Goal: Task Accomplishment & Management: Manage account settings

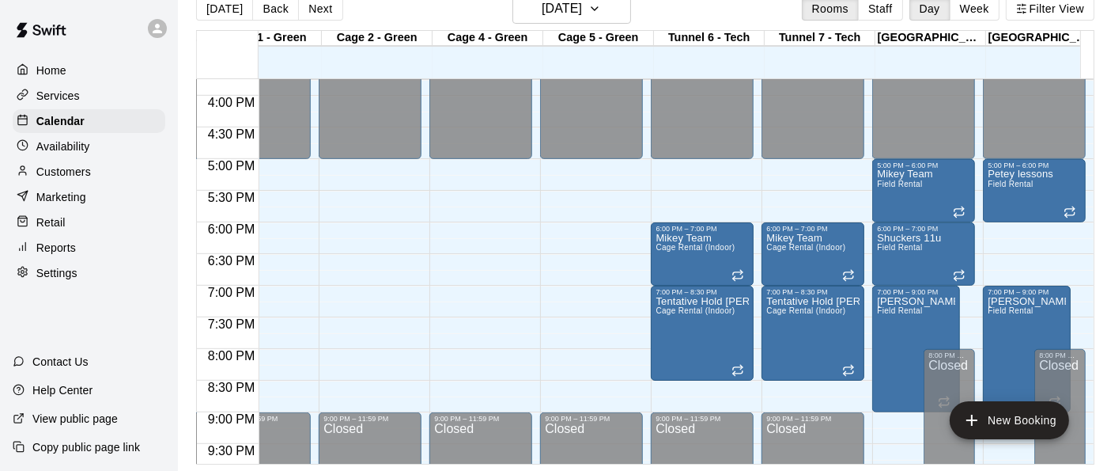
scroll to position [958, 936]
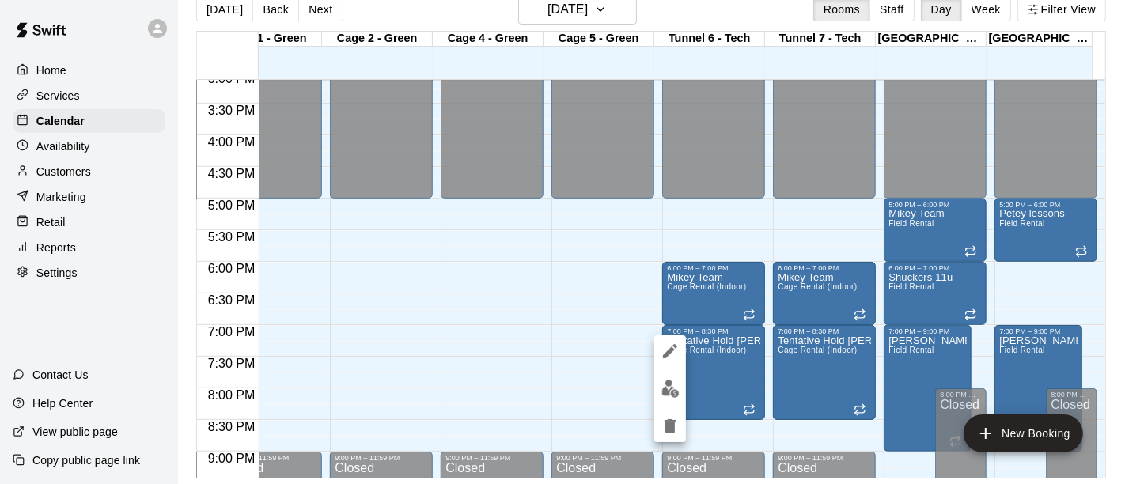
click at [707, 346] on div at bounding box center [562, 242] width 1125 height 484
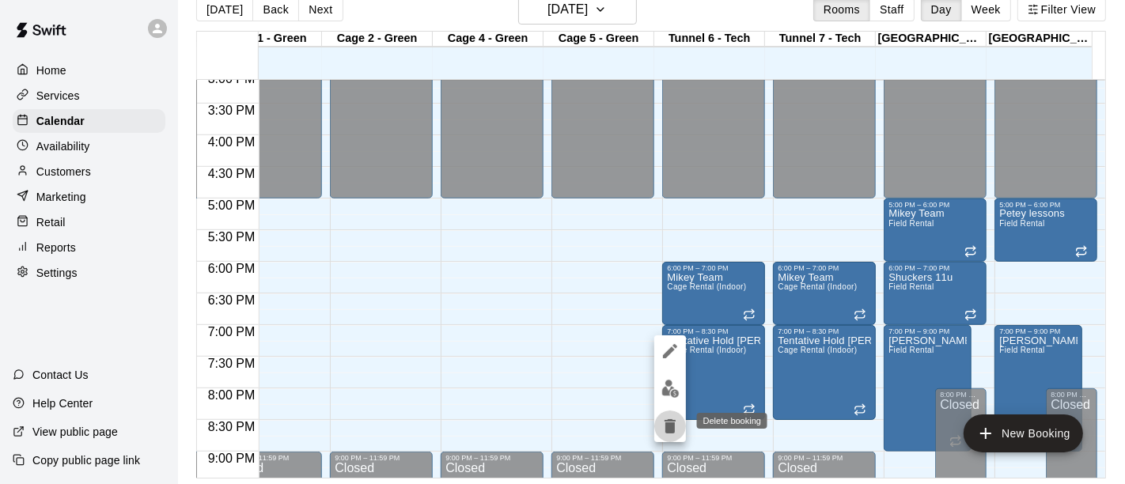
click at [671, 427] on icon "delete" at bounding box center [669, 426] width 11 height 14
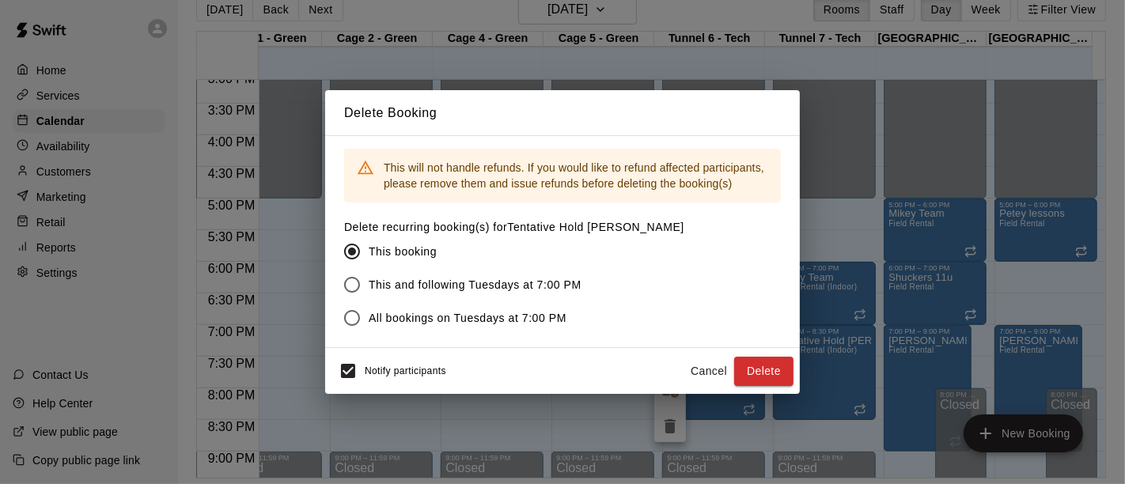
drag, startPoint x: 743, startPoint y: 373, endPoint x: 791, endPoint y: 365, distance: 48.2
click at [743, 373] on button "Delete" at bounding box center [763, 371] width 59 height 29
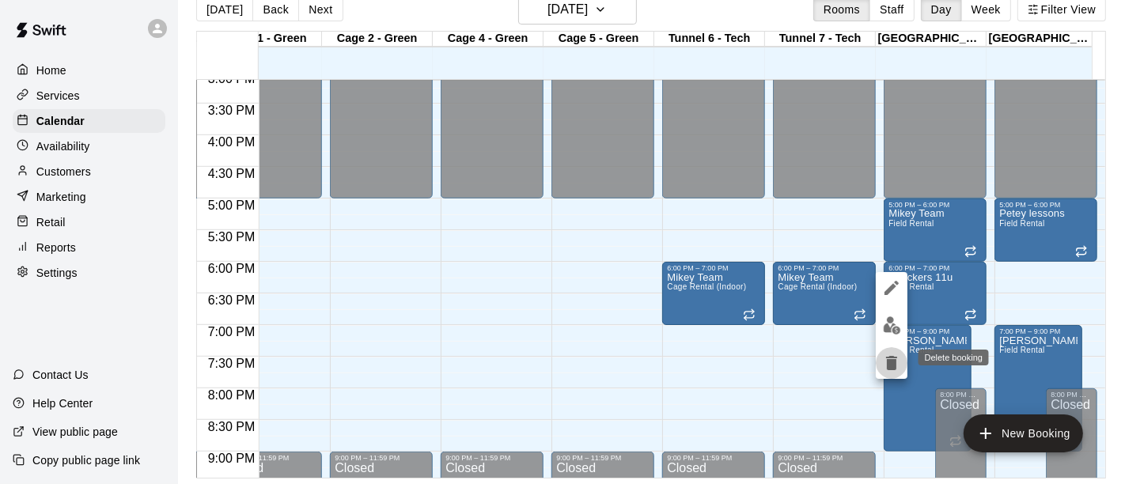
click at [899, 362] on icon "delete" at bounding box center [891, 363] width 19 height 19
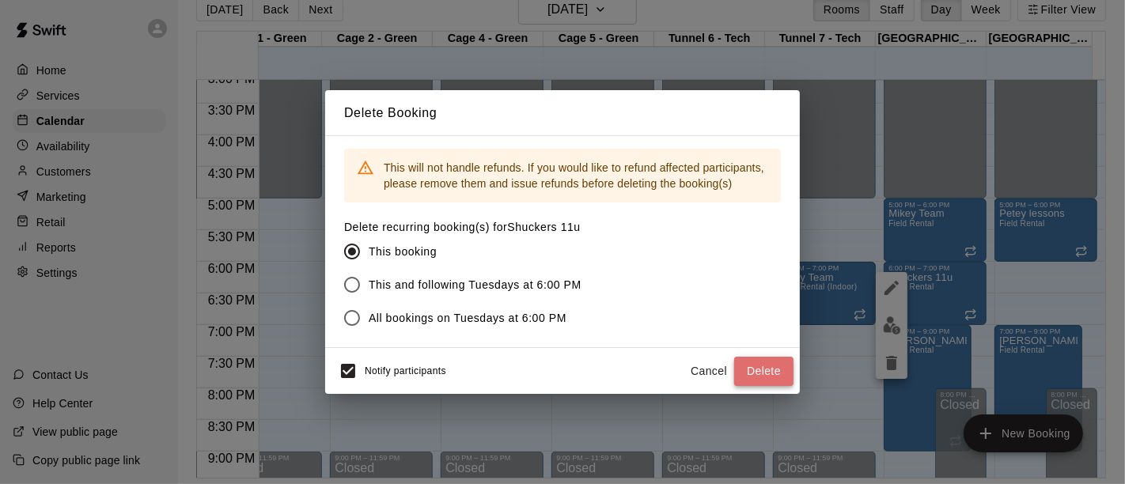
click at [758, 373] on button "Delete" at bounding box center [763, 371] width 59 height 29
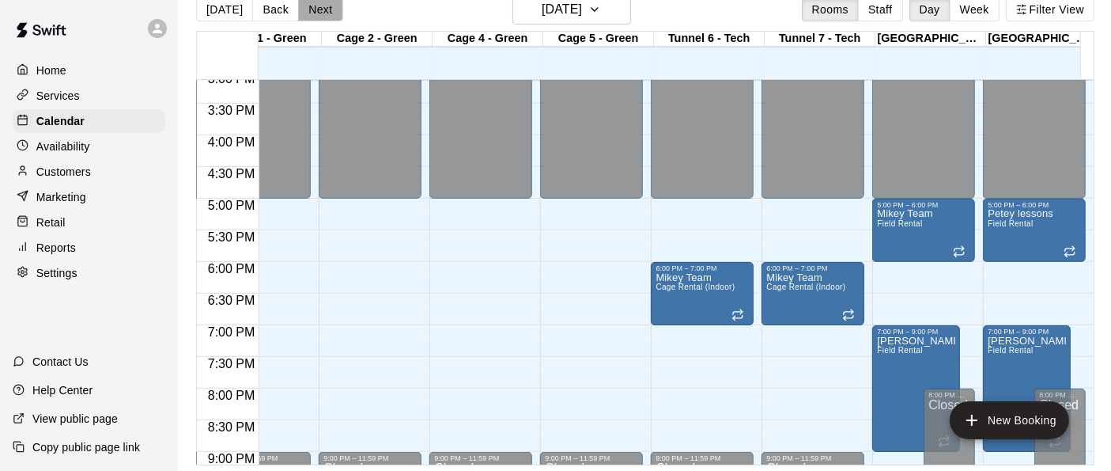
click at [323, 3] on button "Next" at bounding box center [320, 10] width 44 height 24
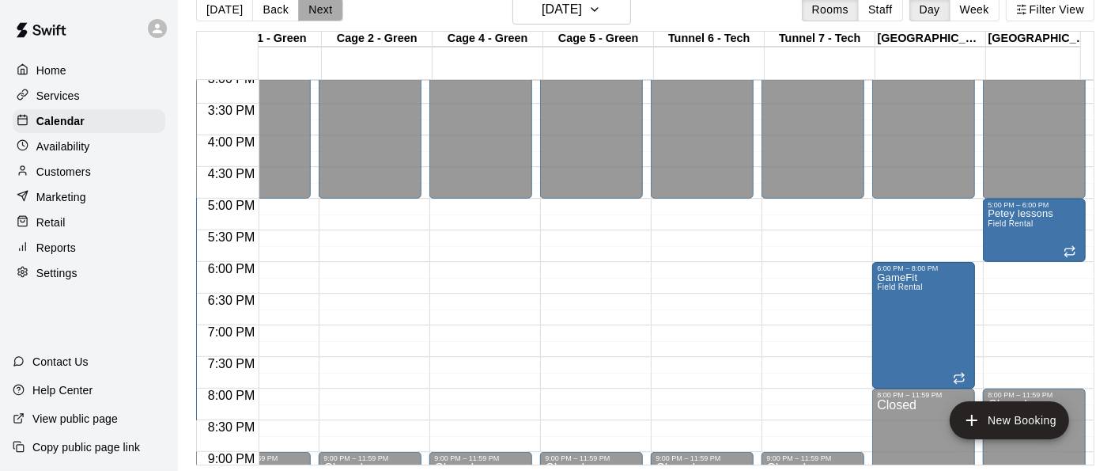
click at [323, 3] on button "Next" at bounding box center [320, 10] width 44 height 24
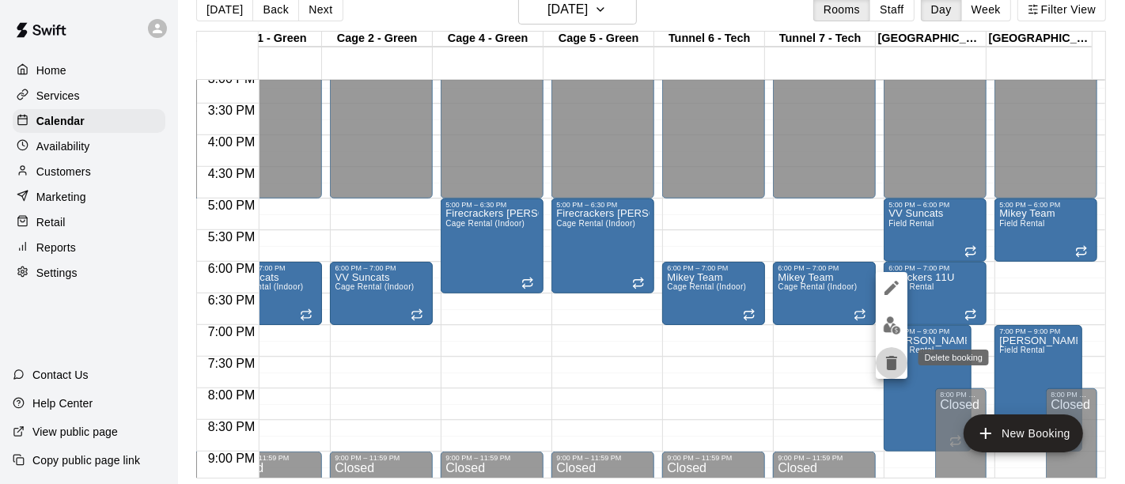
click at [889, 362] on icon "delete" at bounding box center [891, 363] width 11 height 14
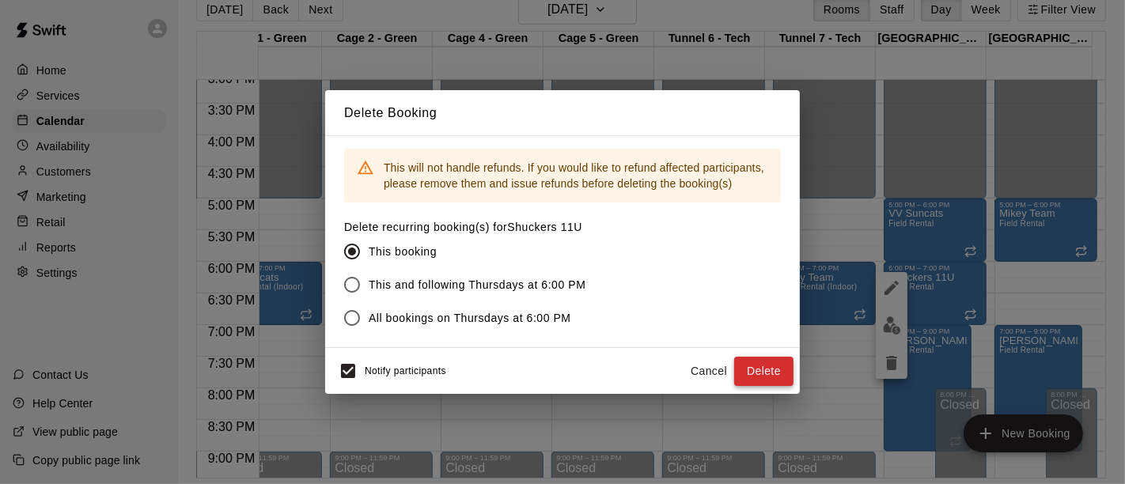
click at [759, 375] on button "Delete" at bounding box center [763, 371] width 59 height 29
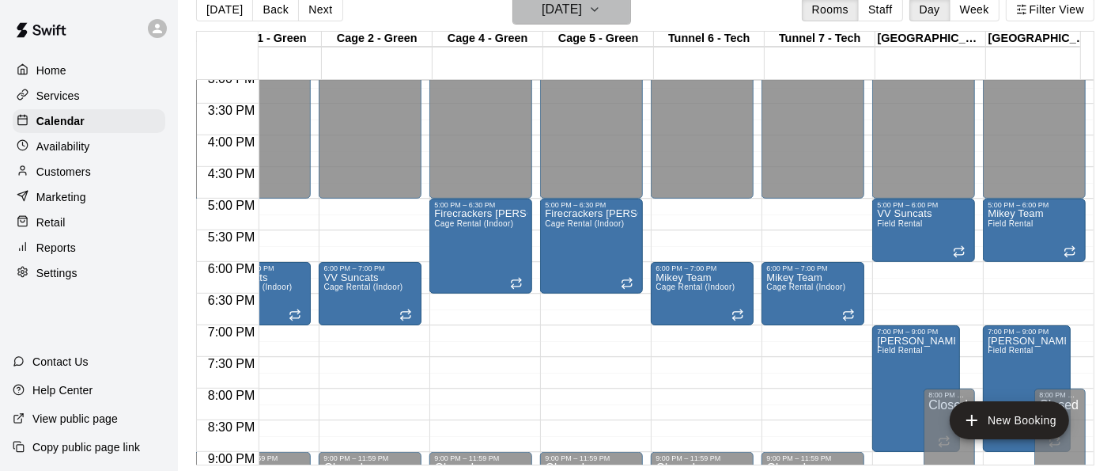
click at [601, 15] on icon "button" at bounding box center [594, 9] width 13 height 19
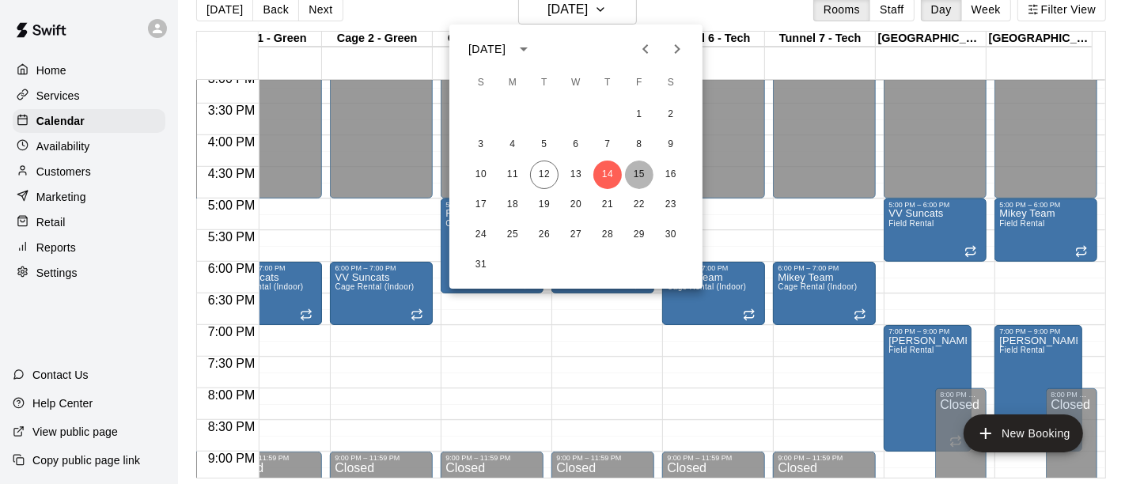
click at [643, 181] on button "15" at bounding box center [639, 175] width 28 height 28
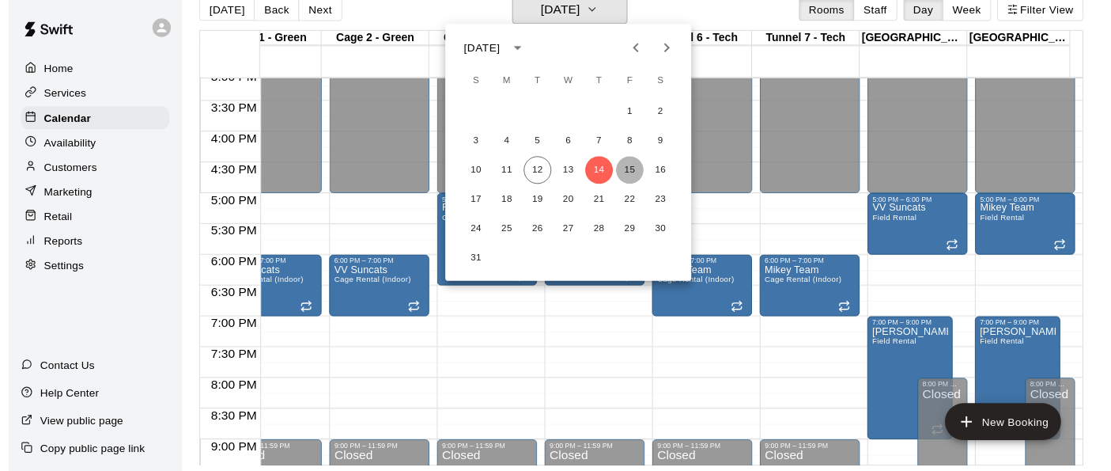
scroll to position [18, 0]
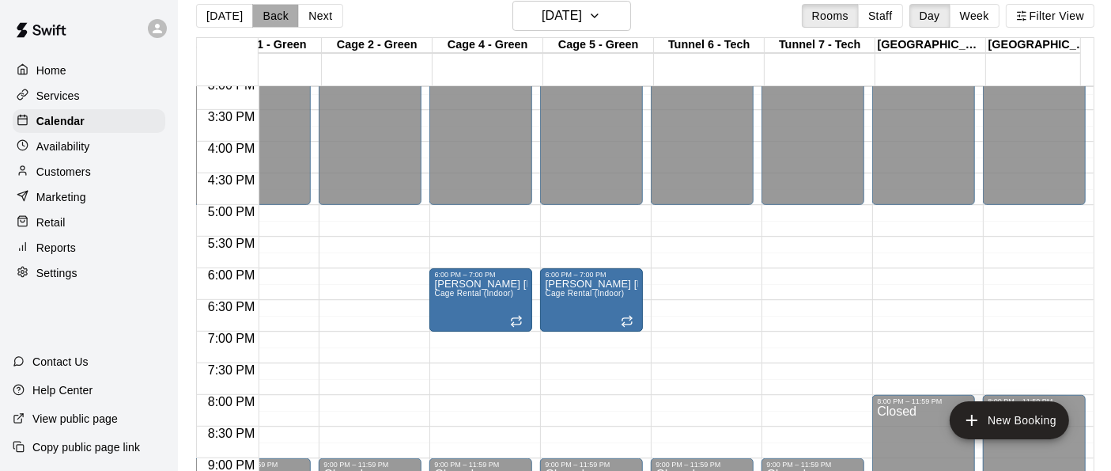
click at [278, 17] on button "Back" at bounding box center [275, 16] width 47 height 24
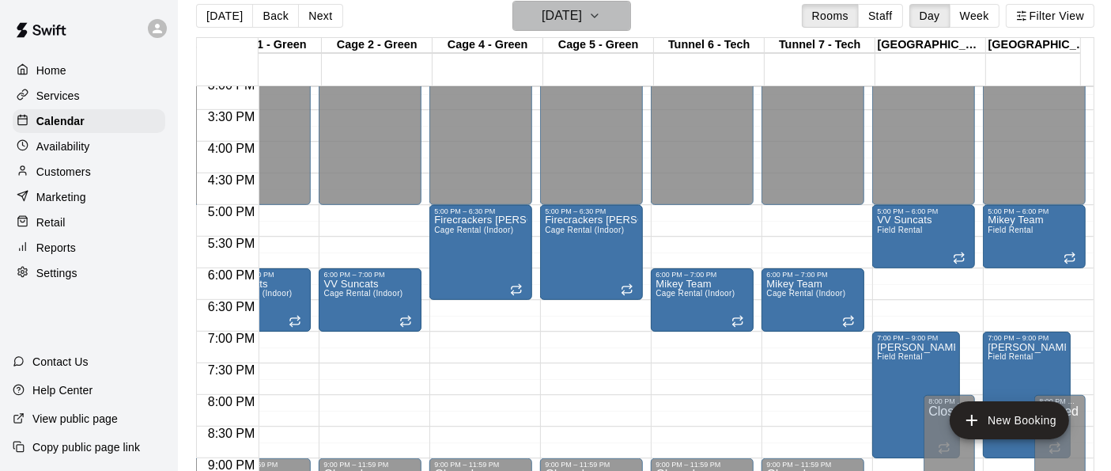
click at [601, 14] on icon "button" at bounding box center [594, 15] width 13 height 19
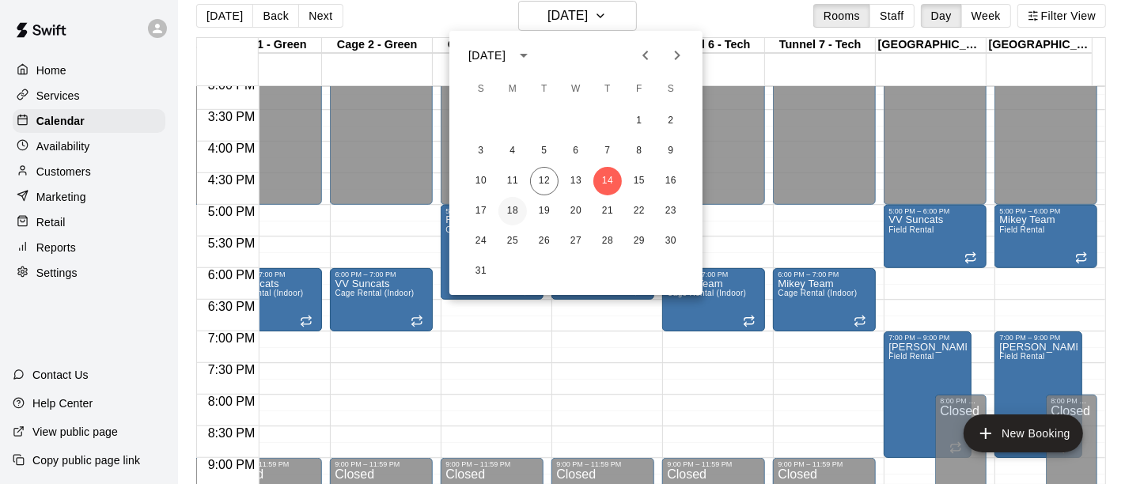
click at [514, 211] on button "18" at bounding box center [512, 211] width 28 height 28
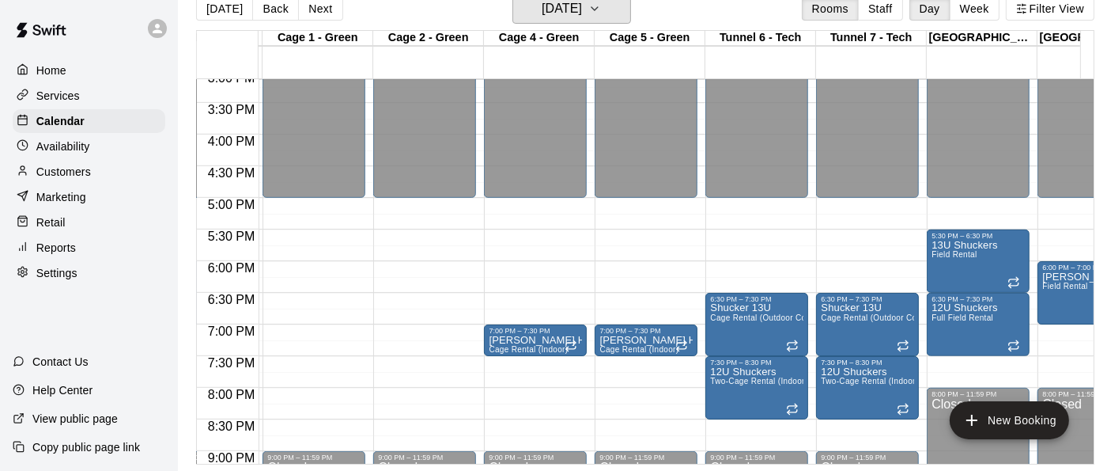
scroll to position [0, 889]
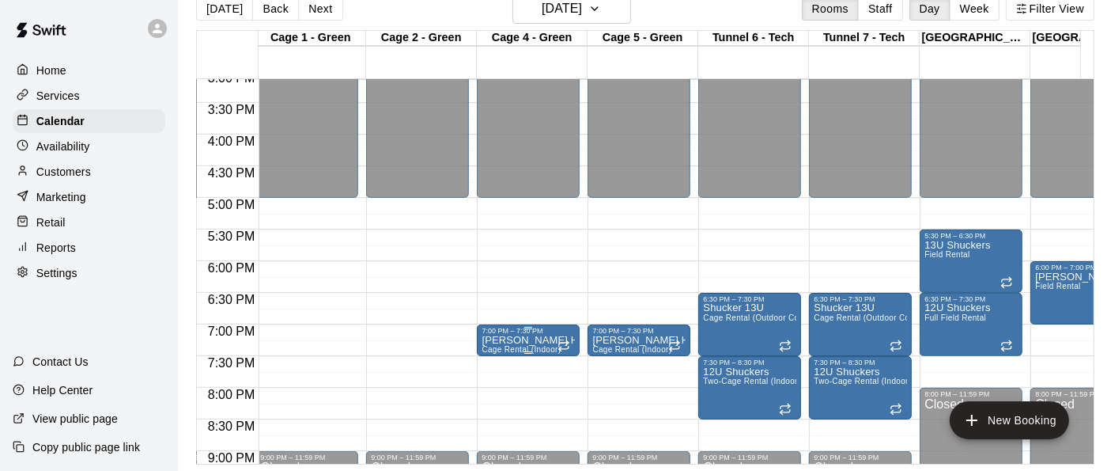
click at [509, 327] on div "7:00 PM – 7:30 PM" at bounding box center [528, 331] width 93 height 8
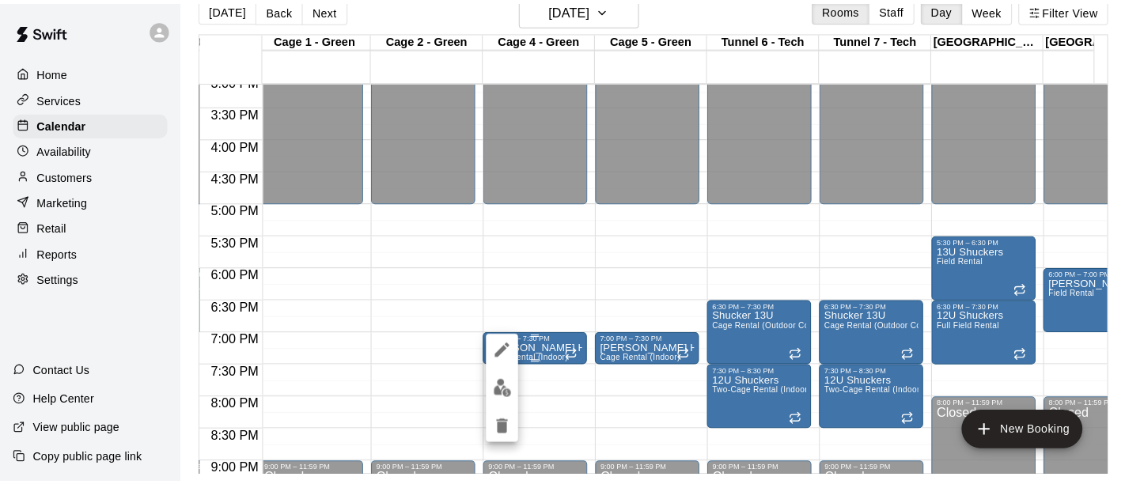
scroll to position [25, 0]
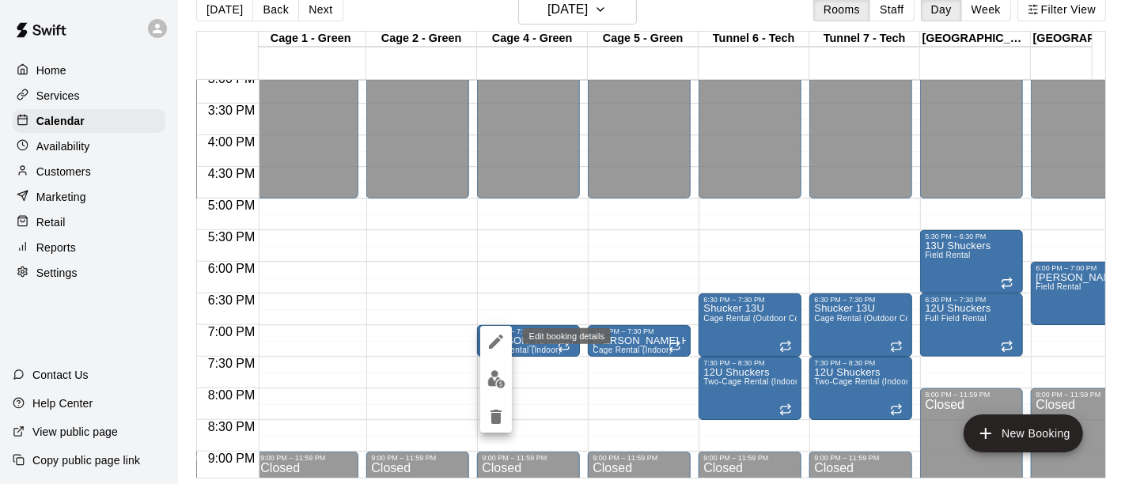
click at [497, 338] on icon "edit" at bounding box center [495, 341] width 19 height 19
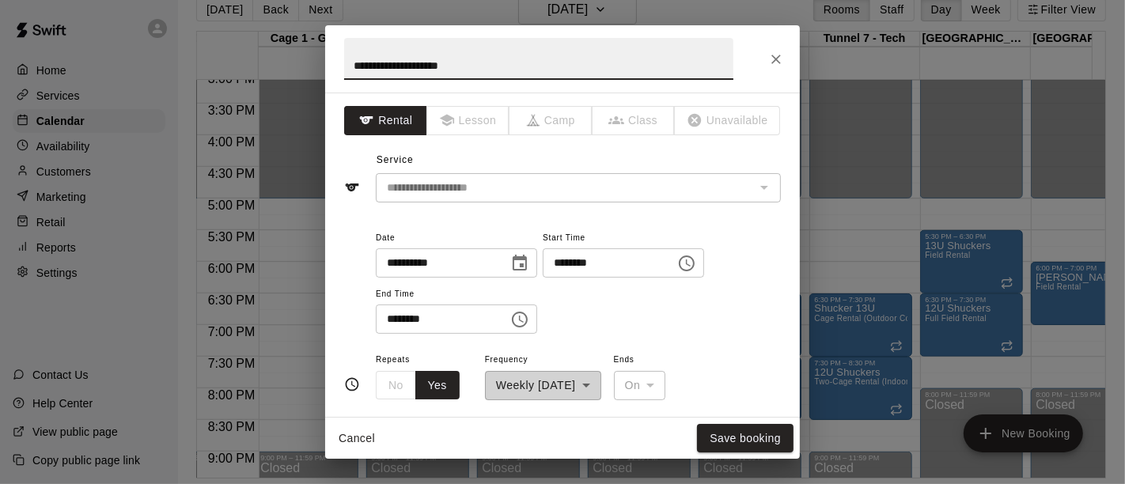
scroll to position [176, 0]
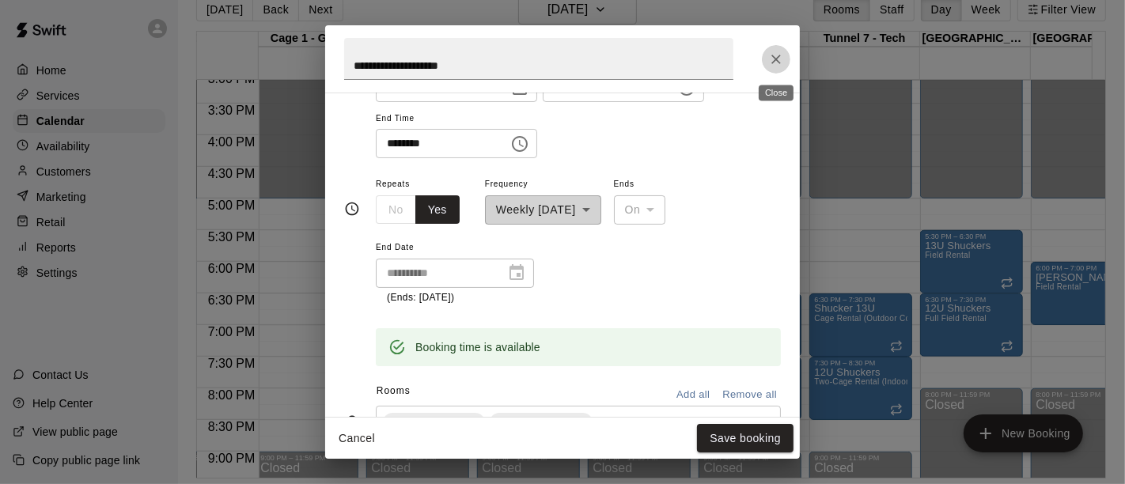
click at [775, 56] on icon "Close" at bounding box center [776, 59] width 16 height 16
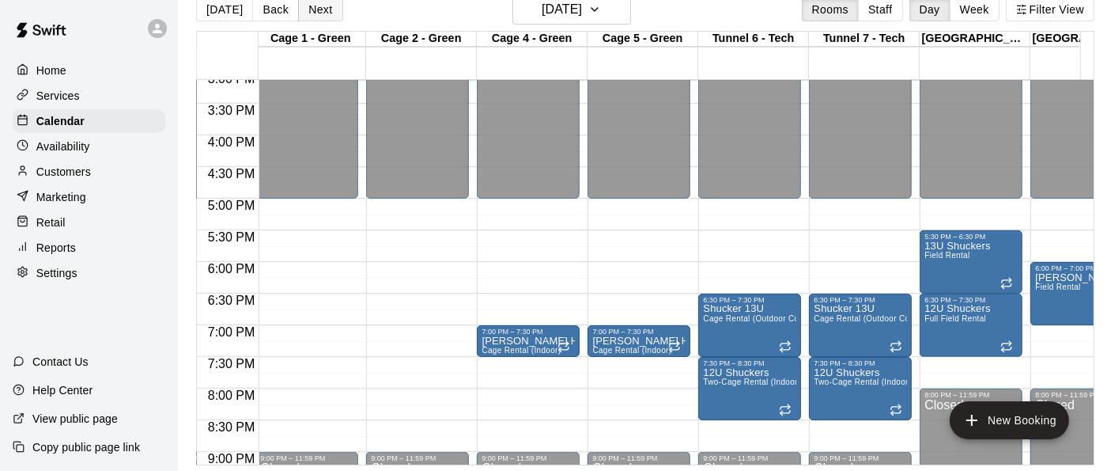
click at [320, 17] on button "Next" at bounding box center [320, 10] width 44 height 24
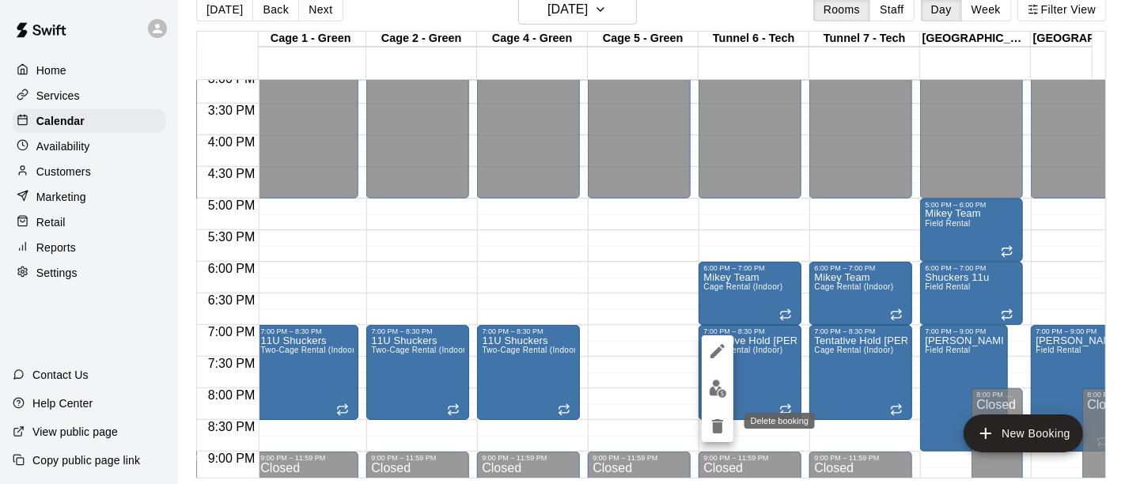
click at [719, 423] on icon "delete" at bounding box center [717, 426] width 11 height 14
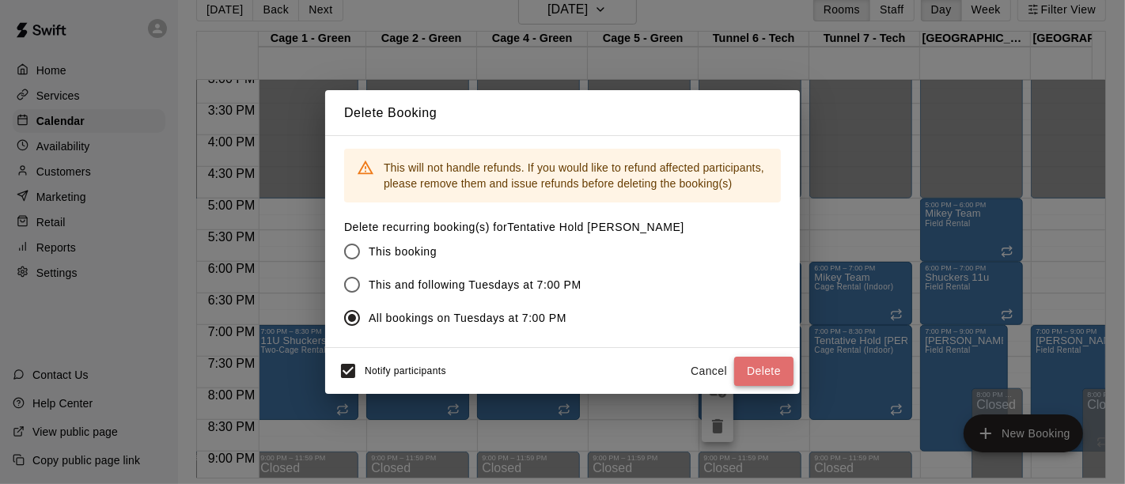
click at [769, 369] on button "Delete" at bounding box center [763, 371] width 59 height 29
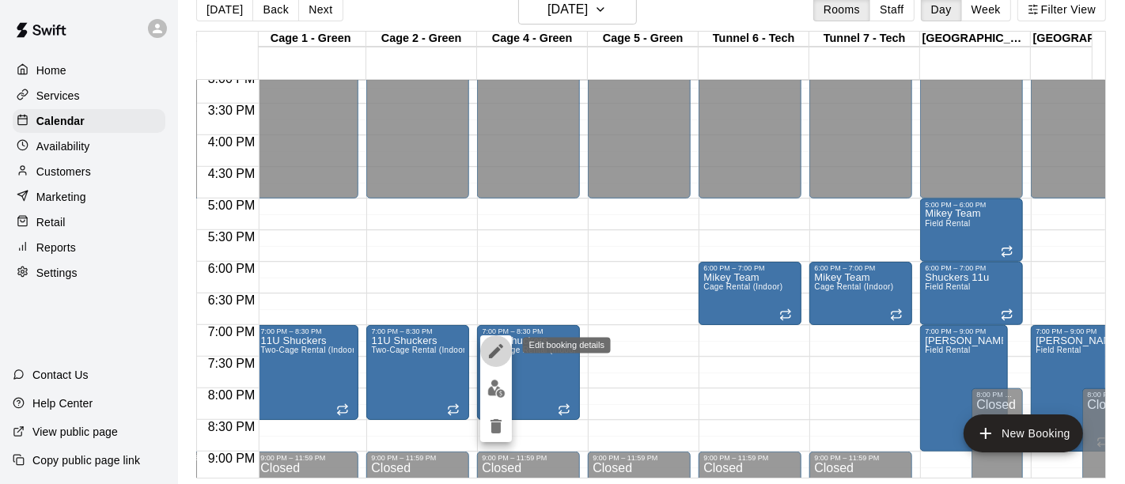
click at [497, 350] on icon "edit" at bounding box center [496, 351] width 14 height 14
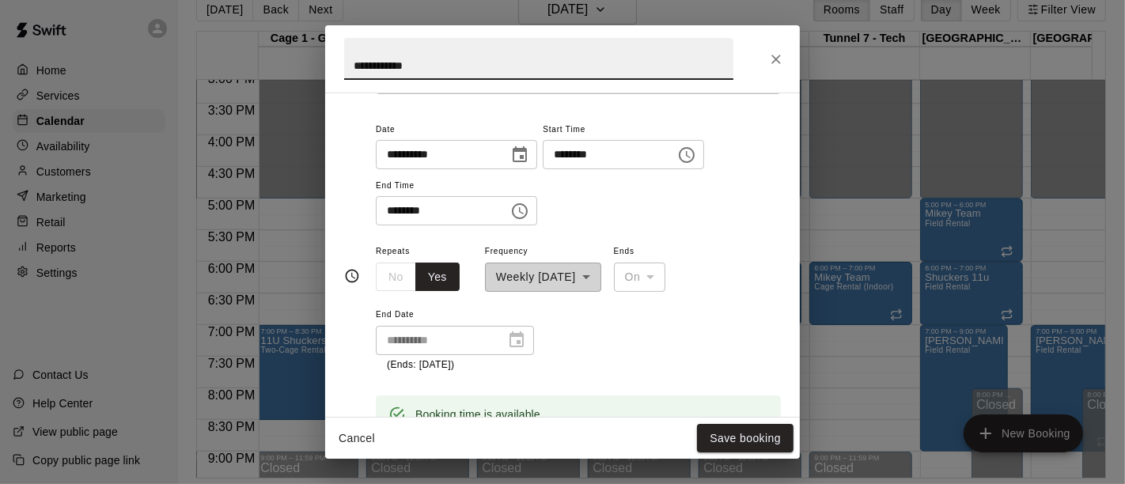
scroll to position [263, 0]
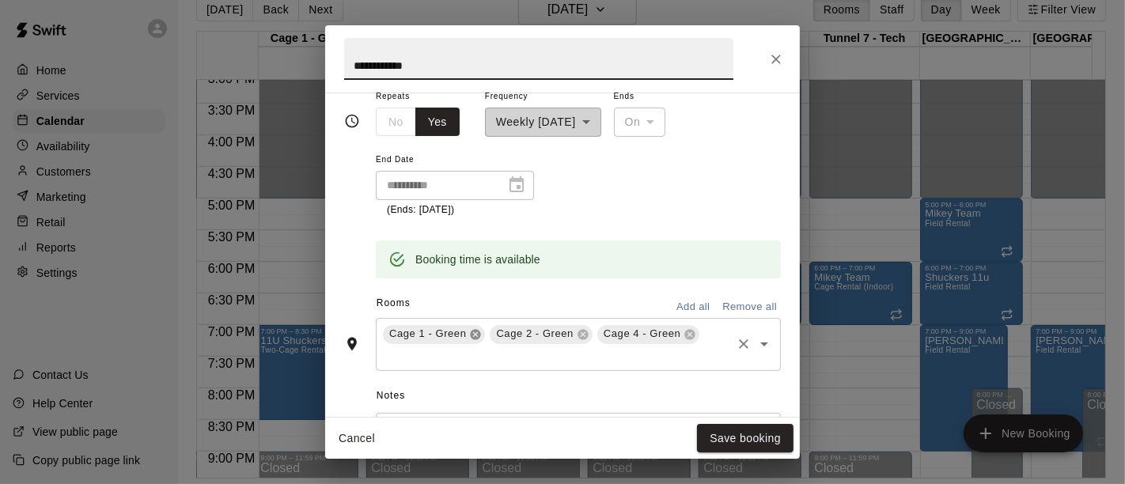
click at [471, 336] on icon at bounding box center [476, 334] width 10 height 10
click at [471, 335] on icon at bounding box center [476, 334] width 10 height 10
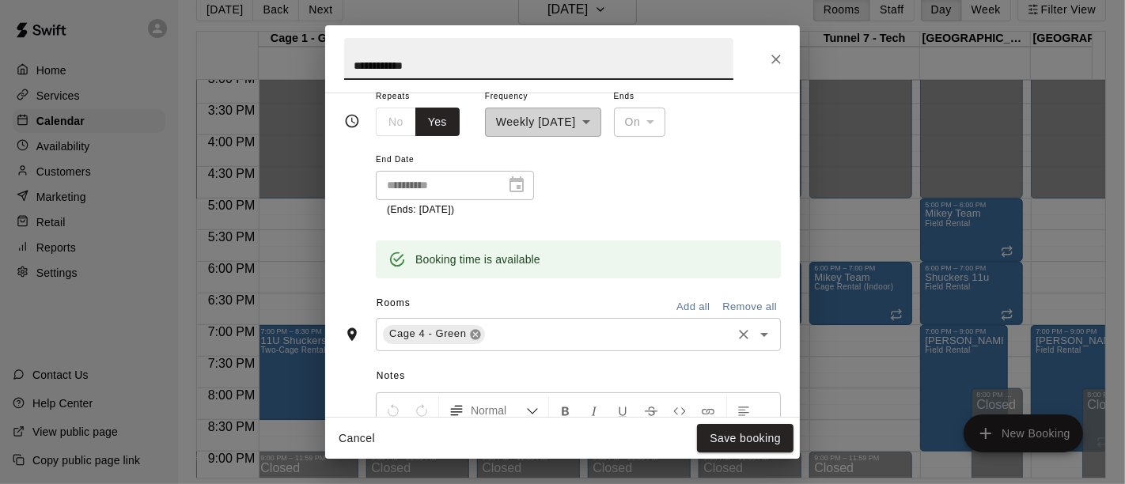
click at [471, 335] on icon at bounding box center [476, 334] width 10 height 10
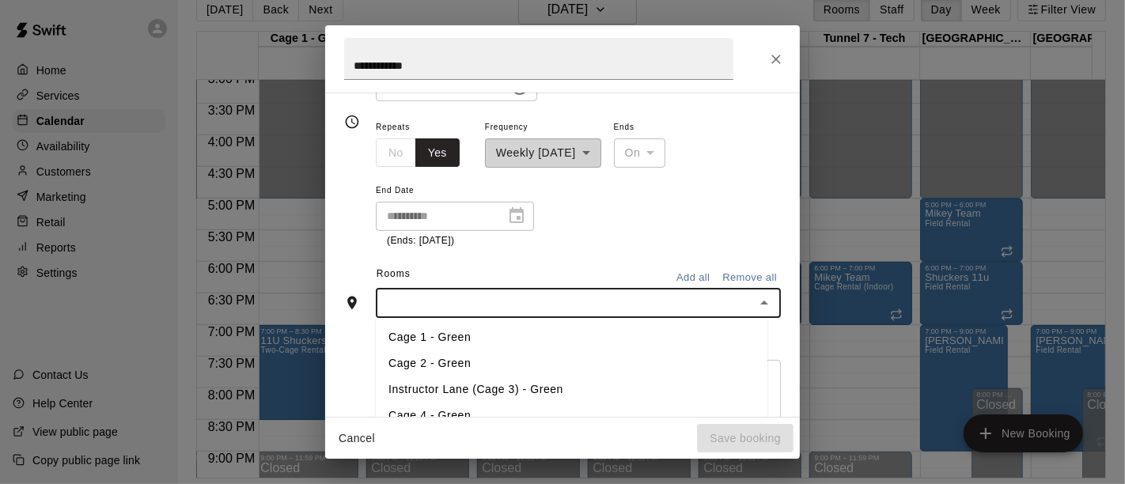
click at [453, 300] on input "text" at bounding box center [564, 303] width 369 height 20
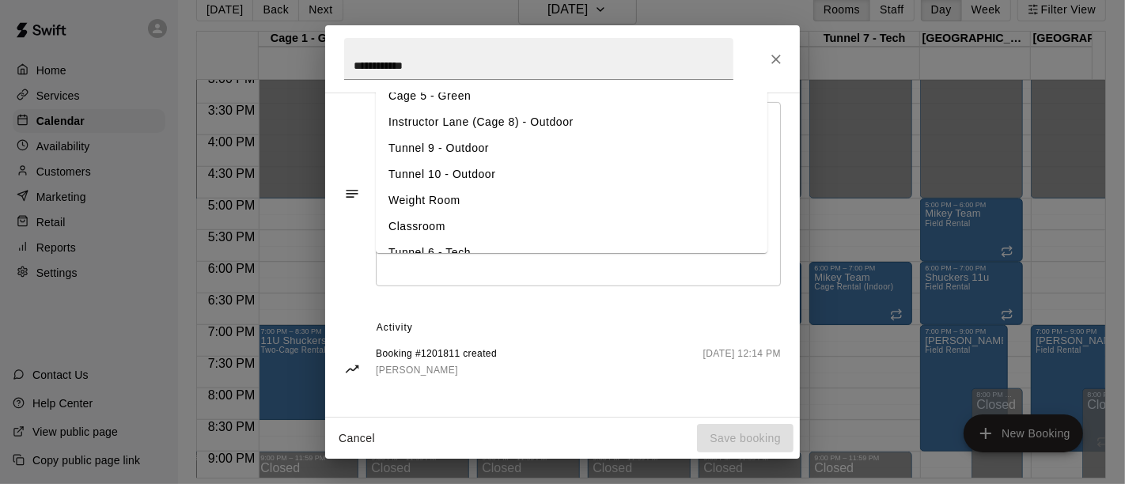
scroll to position [176, 0]
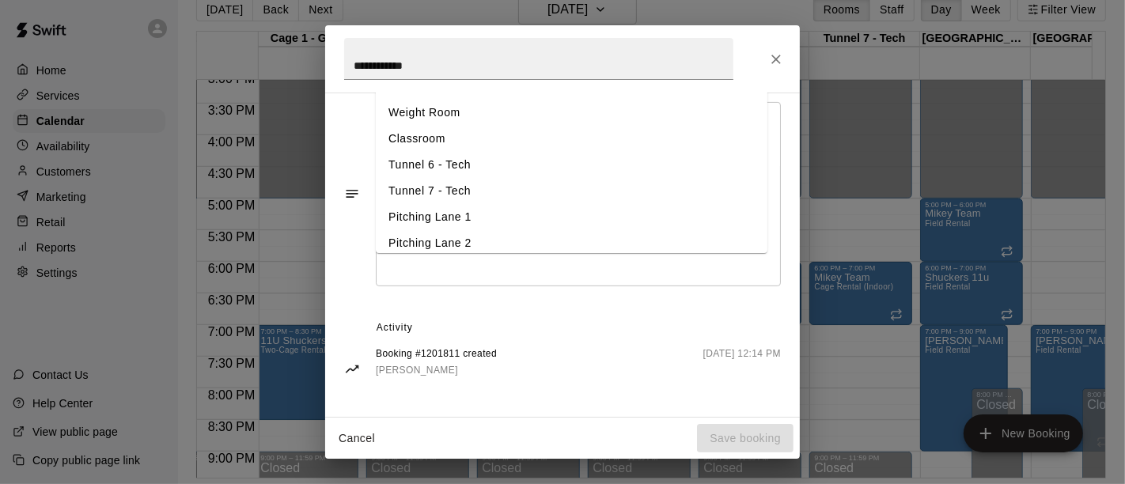
click at [511, 161] on li "Tunnel 6 - Tech" at bounding box center [572, 165] width 392 height 26
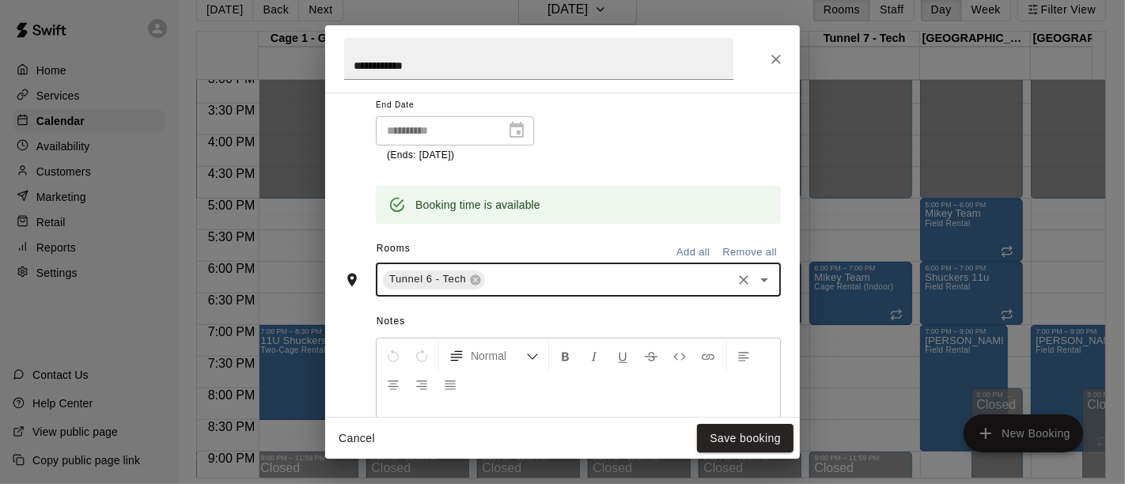
scroll to position [287, 0]
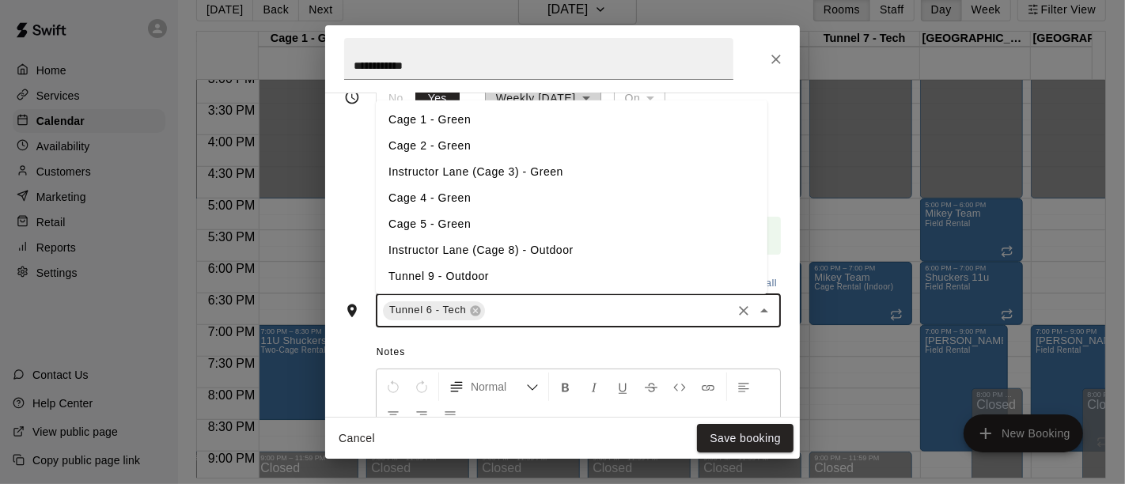
click at [531, 309] on input "text" at bounding box center [608, 311] width 242 height 20
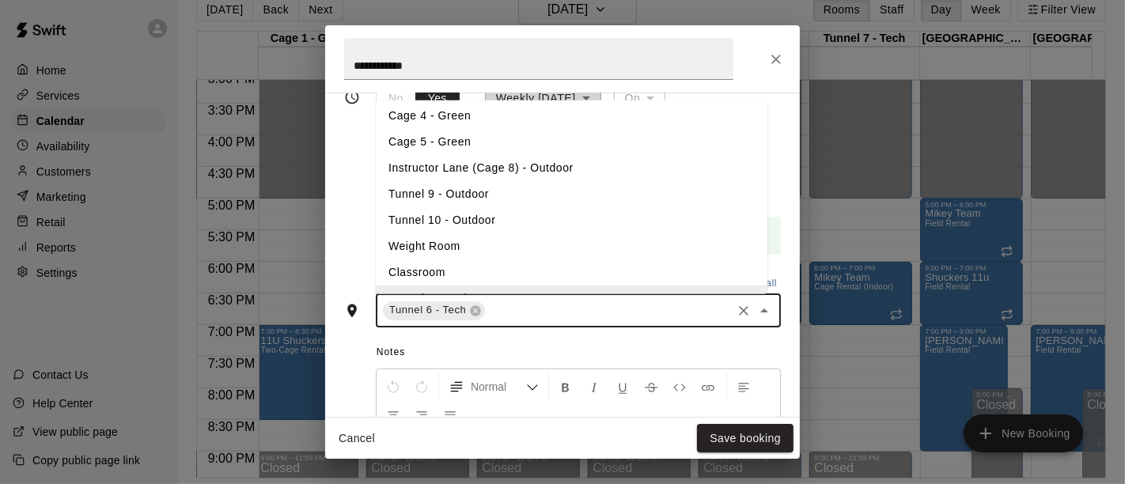
scroll to position [176, 0]
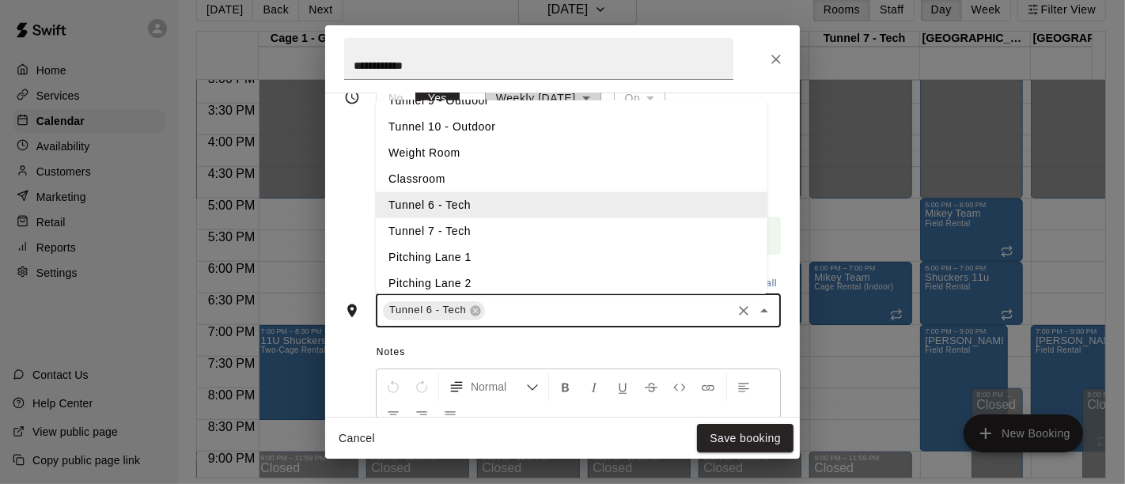
click at [499, 232] on li "Tunnel 7 - Tech" at bounding box center [572, 231] width 392 height 26
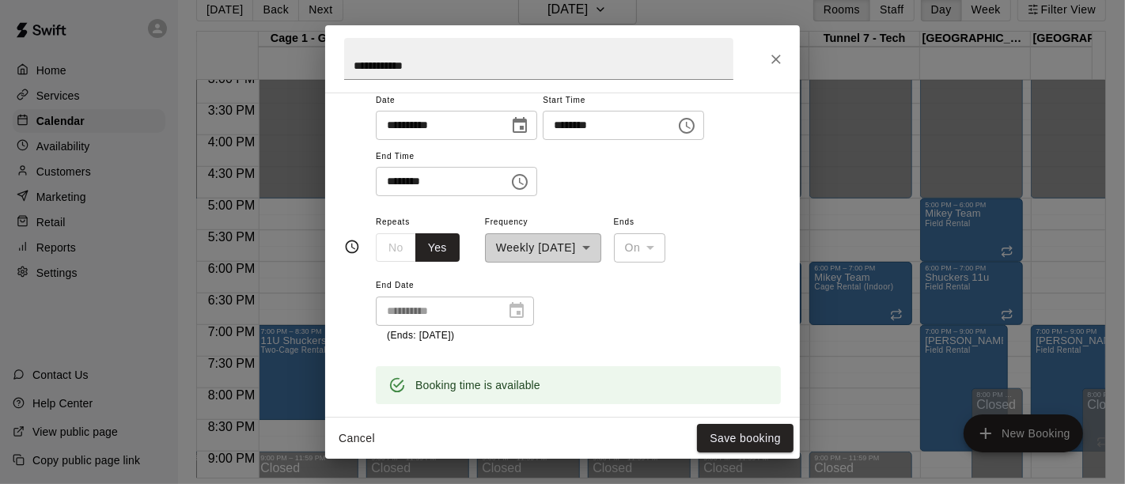
scroll to position [112, 0]
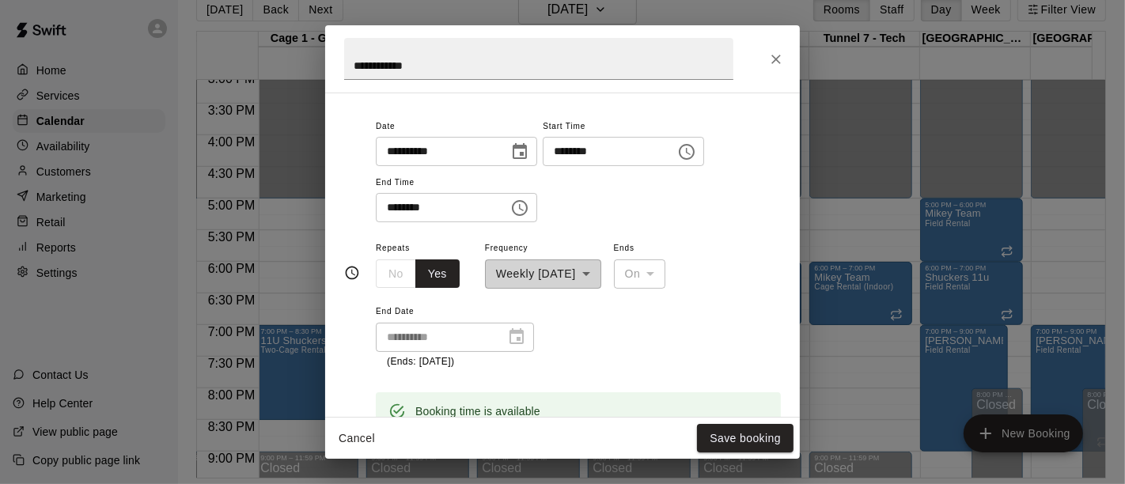
click at [415, 206] on input "********" at bounding box center [437, 207] width 122 height 29
type input "********"
click at [728, 441] on button "Save booking" at bounding box center [745, 438] width 96 height 29
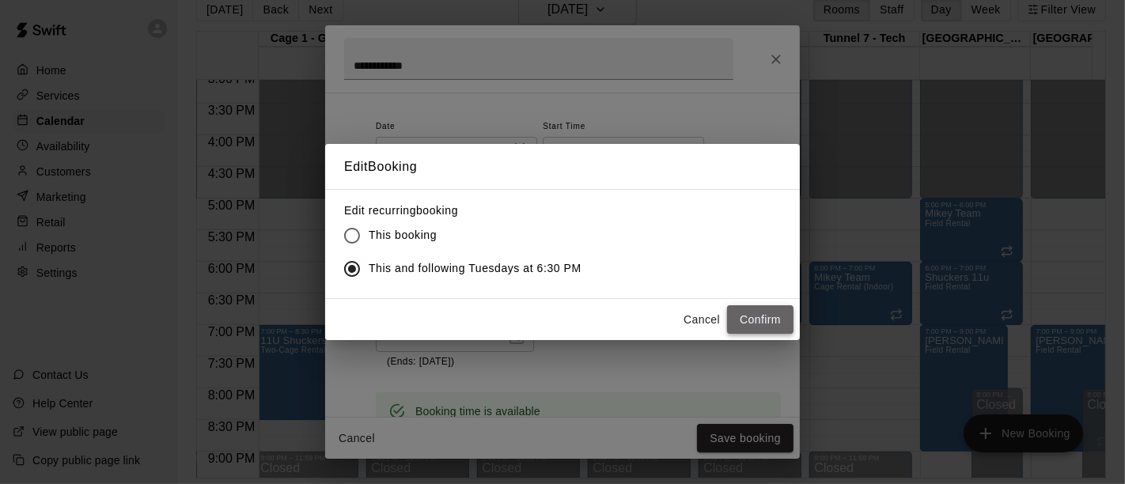
click at [766, 320] on button "Confirm" at bounding box center [760, 319] width 66 height 29
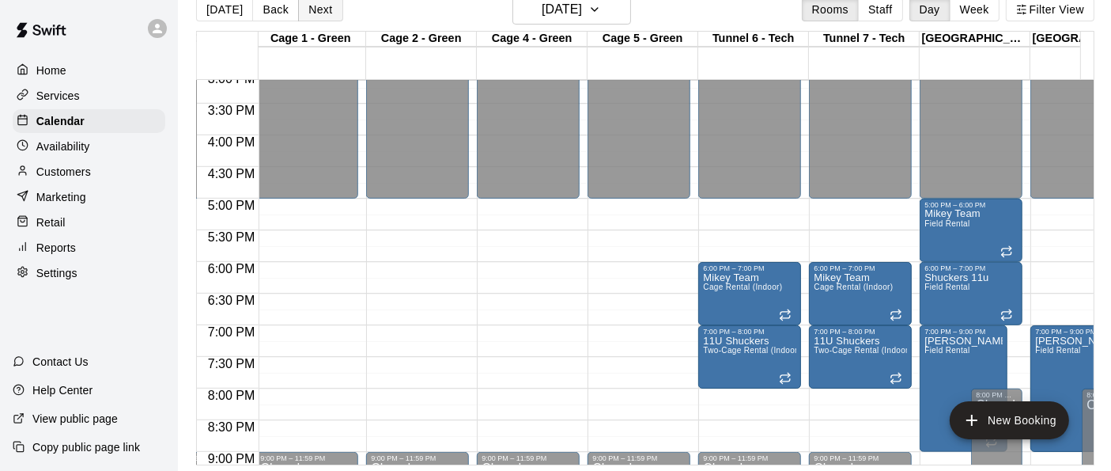
click at [316, 9] on button "Next" at bounding box center [320, 10] width 44 height 24
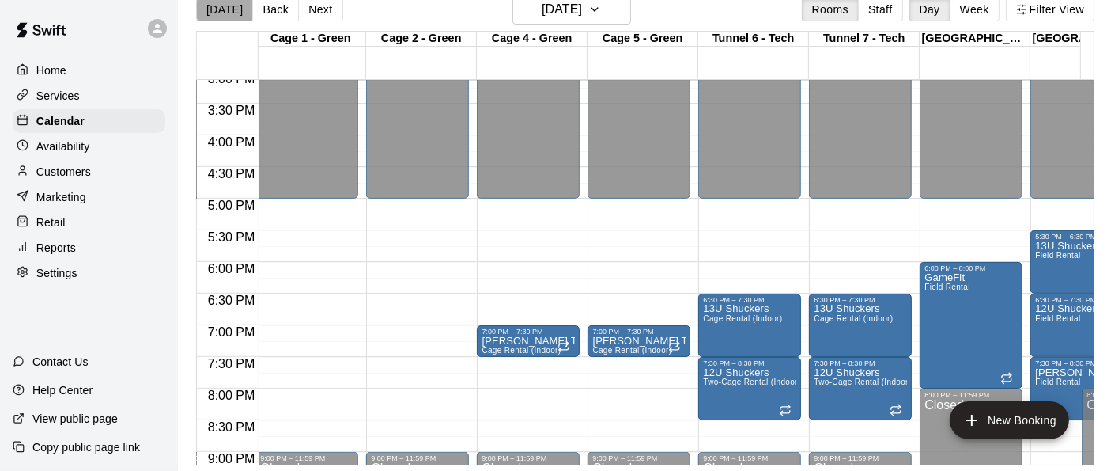
click at [232, 12] on button "[DATE]" at bounding box center [224, 10] width 57 height 24
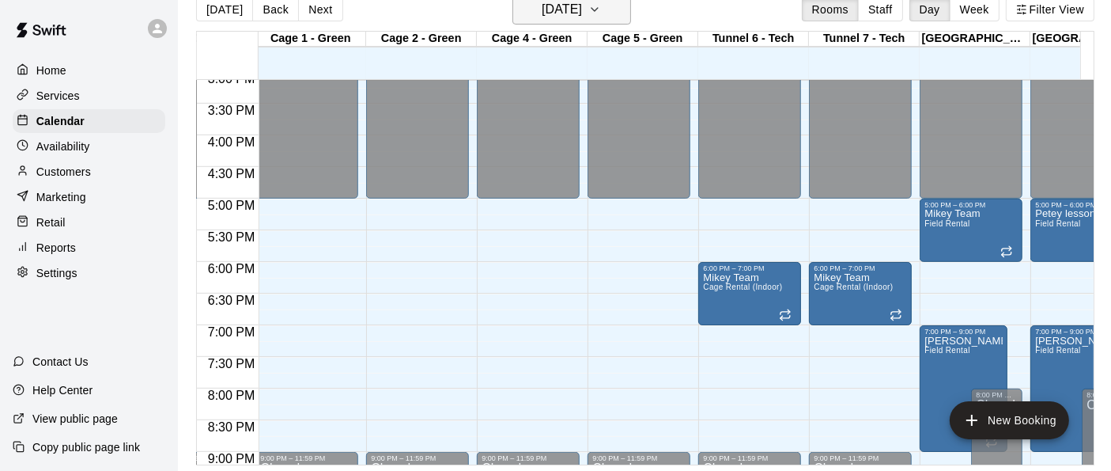
click at [601, 12] on icon "button" at bounding box center [594, 9] width 13 height 19
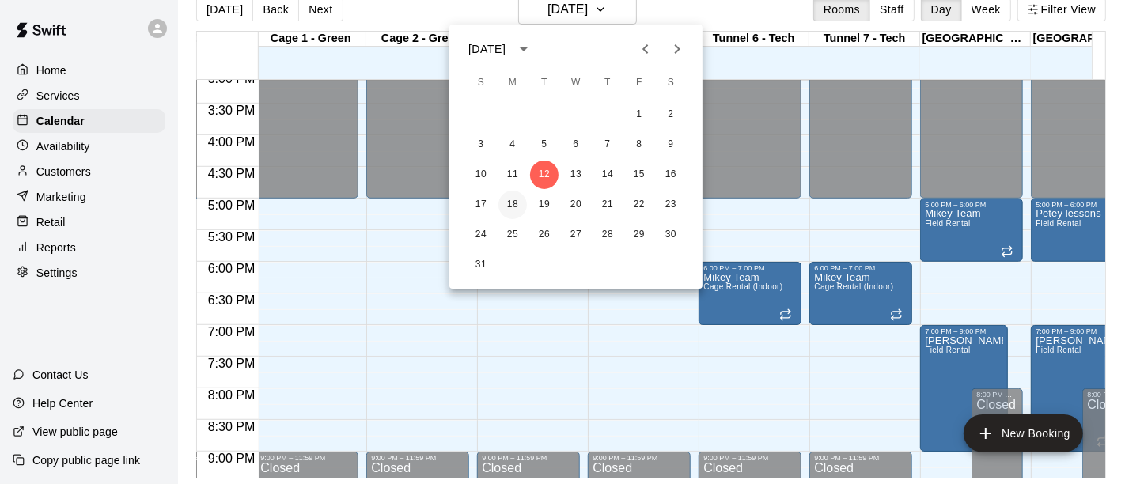
click at [511, 205] on button "18" at bounding box center [512, 205] width 28 height 28
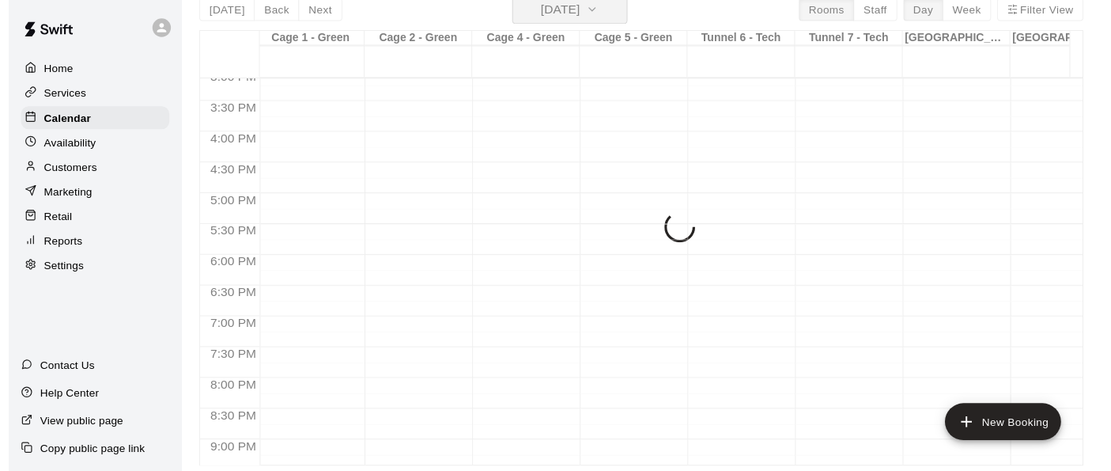
scroll to position [18, 0]
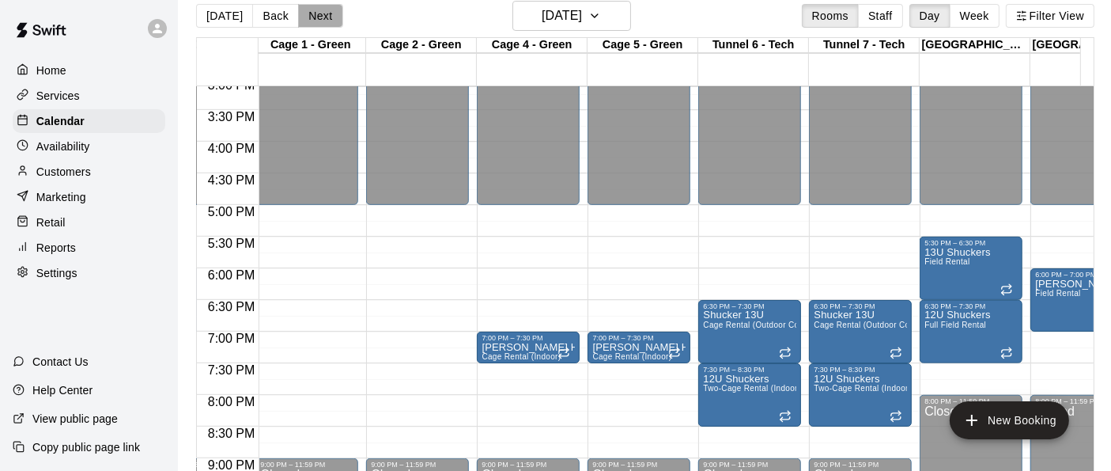
click at [324, 20] on button "Next" at bounding box center [320, 16] width 44 height 24
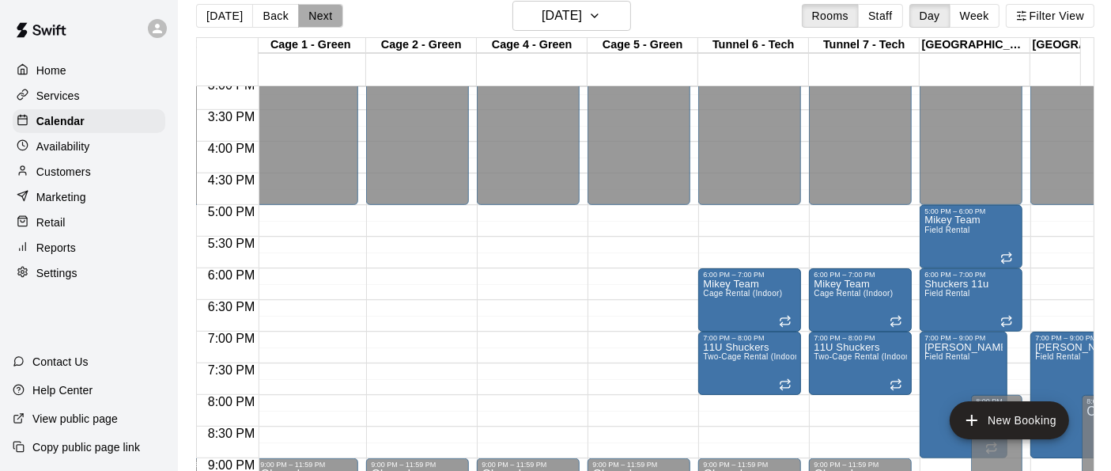
click at [319, 9] on button "Next" at bounding box center [320, 16] width 44 height 24
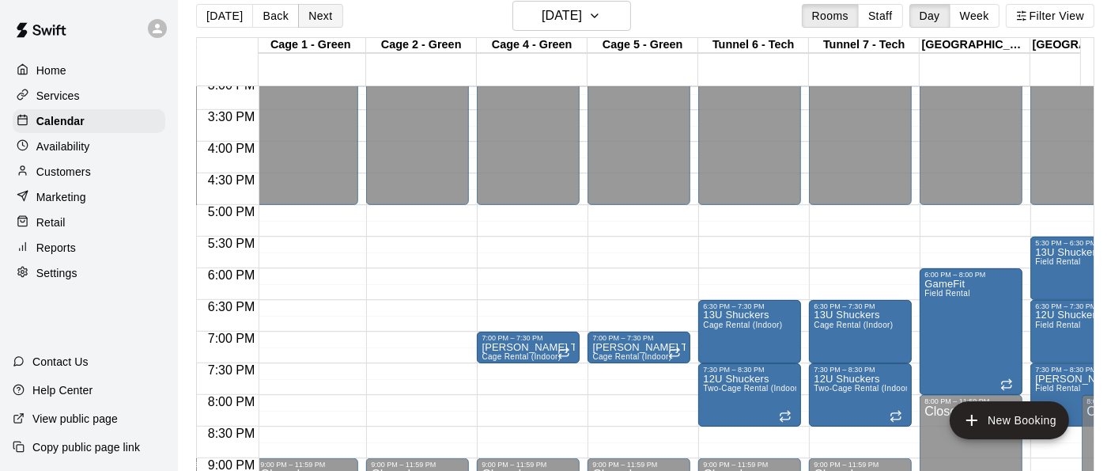
click at [308, 18] on button "Next" at bounding box center [320, 16] width 44 height 24
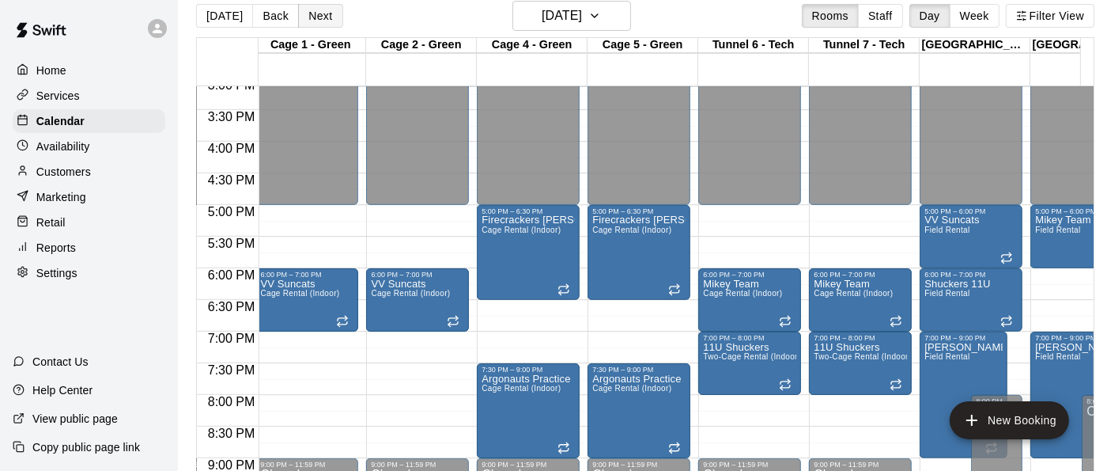
click at [308, 18] on button "Next" at bounding box center [320, 16] width 44 height 24
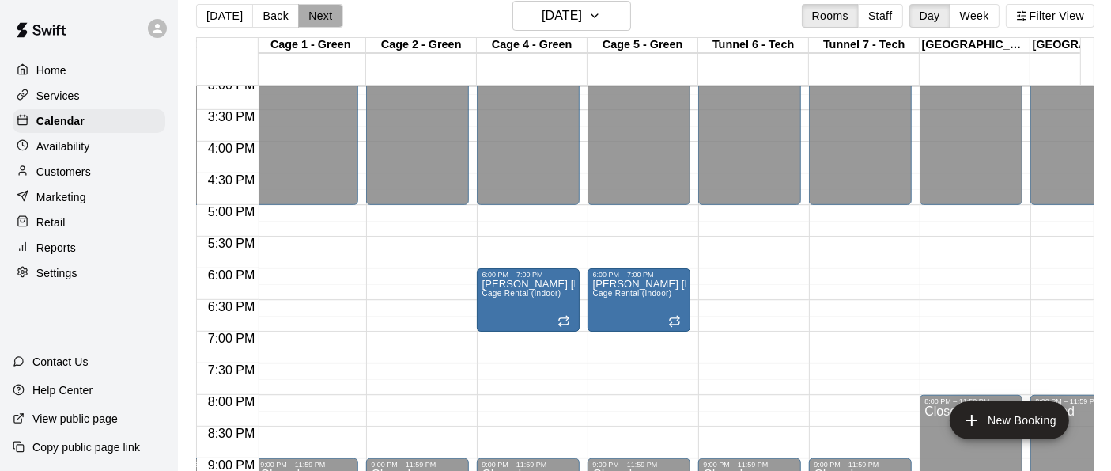
click at [308, 18] on button "Next" at bounding box center [320, 16] width 44 height 24
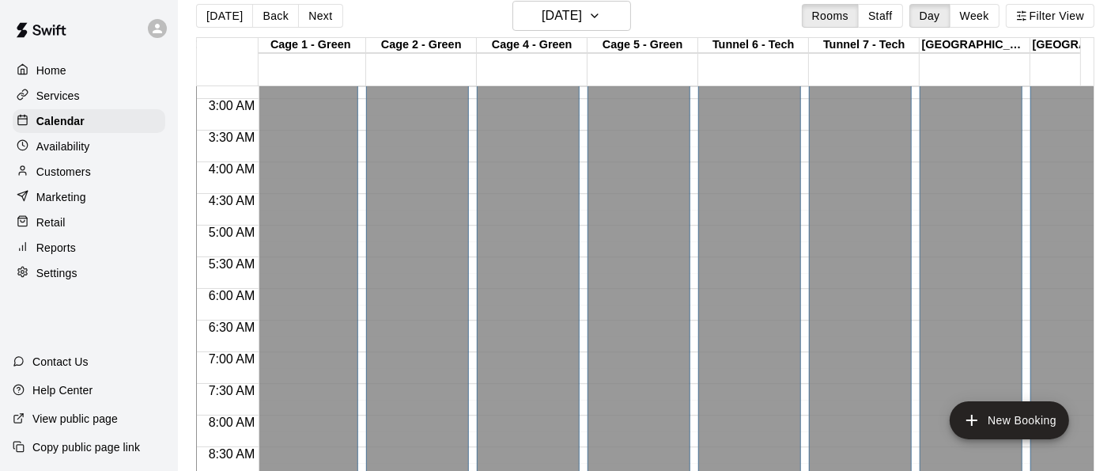
scroll to position [0, 889]
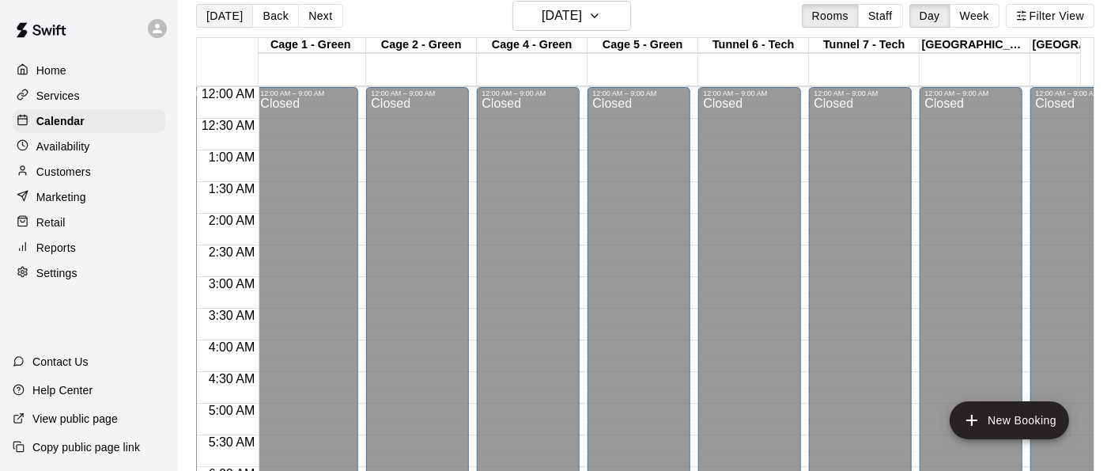
click at [220, 11] on button "[DATE]" at bounding box center [224, 16] width 57 height 24
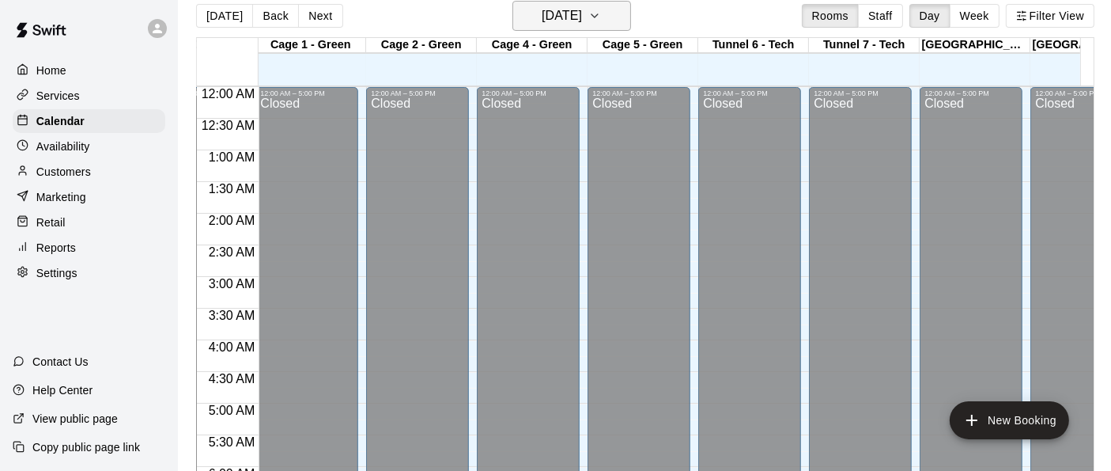
click at [630, 14] on button "[DATE]" at bounding box center [572, 16] width 119 height 30
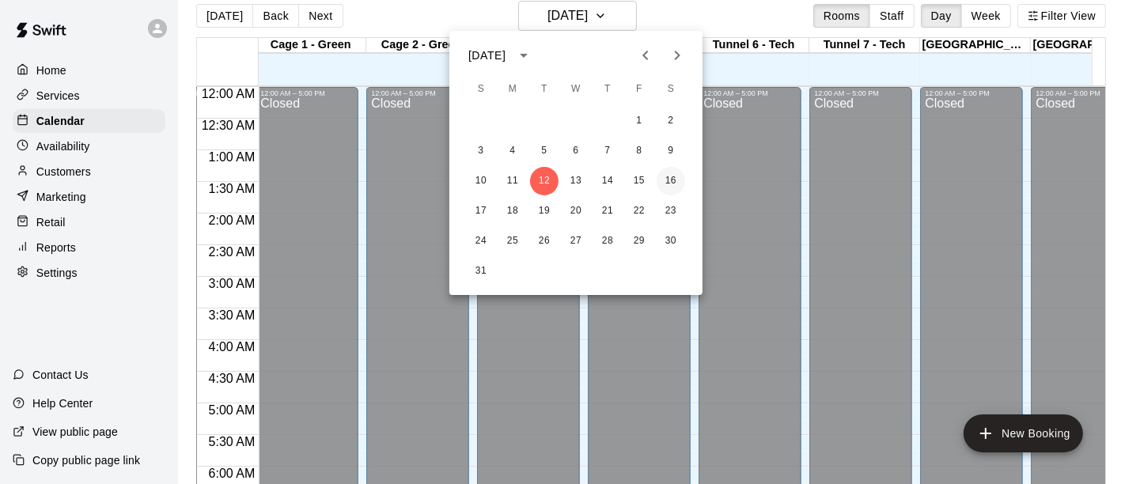
click at [677, 183] on button "16" at bounding box center [670, 181] width 28 height 28
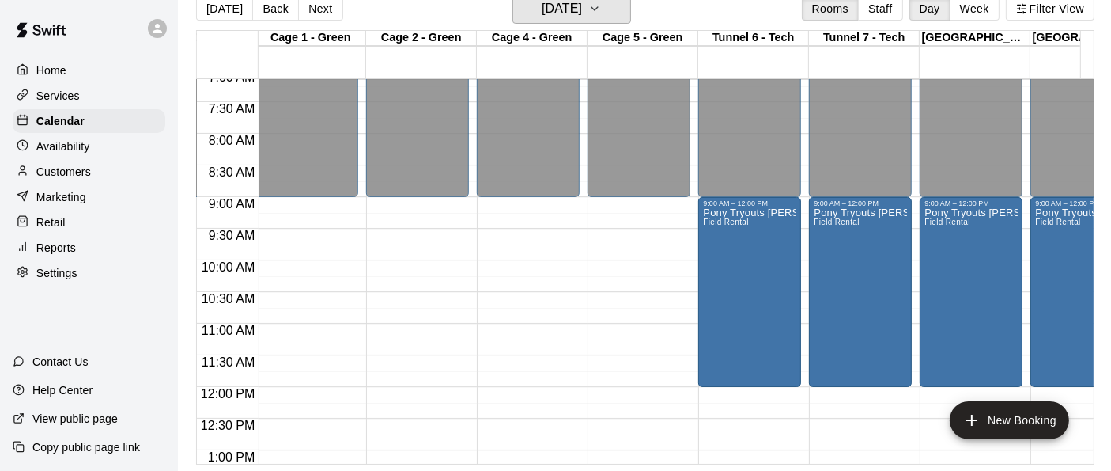
scroll to position [263, 889]
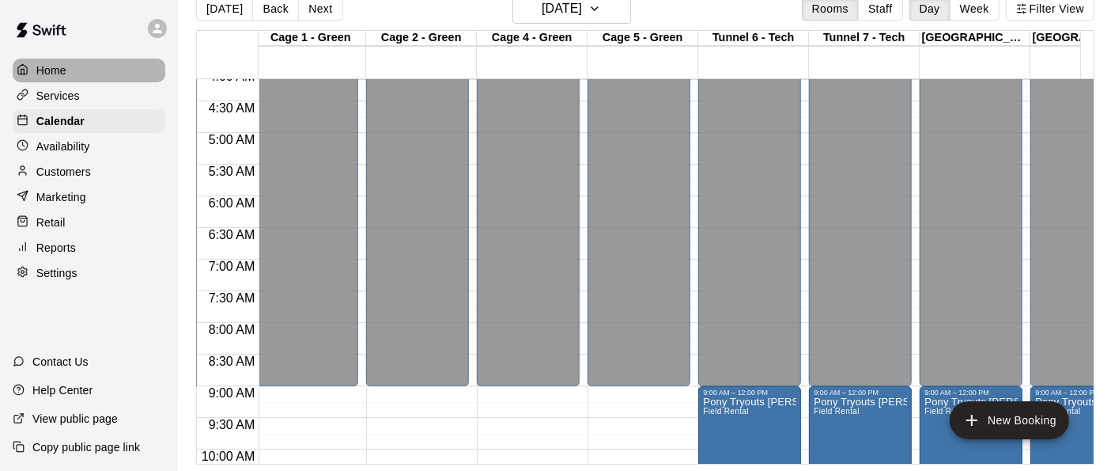
click at [52, 72] on p "Home" at bounding box center [51, 70] width 30 height 16
